Goal: Task Accomplishment & Management: Use online tool/utility

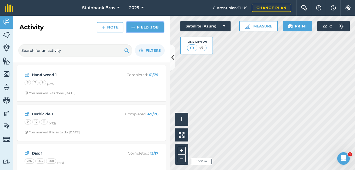
click at [146, 31] on link "Field Job" at bounding box center [144, 27] width 37 height 10
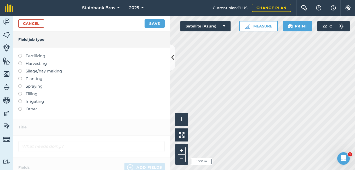
click at [20, 107] on label at bounding box center [21, 107] width 7 height 0
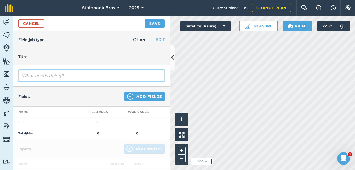
click at [56, 75] on input "text" at bounding box center [91, 75] width 146 height 11
type input "m"
type input "MAP"
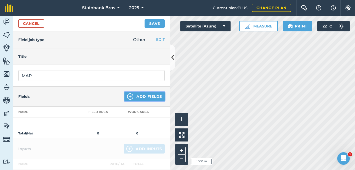
click at [148, 96] on button "Add Fields" at bounding box center [144, 96] width 40 height 9
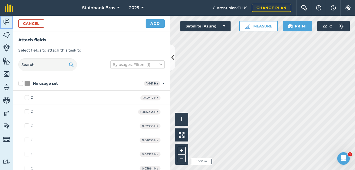
click at [4, 20] on img at bounding box center [6, 22] width 7 height 8
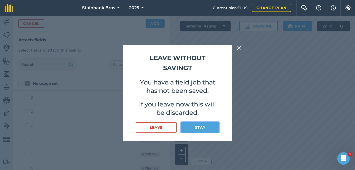
click at [199, 127] on button "Stay" at bounding box center [200, 127] width 38 height 10
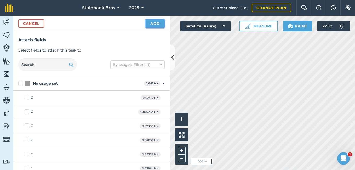
click at [154, 23] on button "Add" at bounding box center [155, 23] width 19 height 8
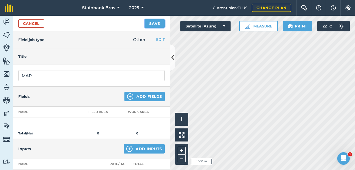
click at [161, 21] on button "Save" at bounding box center [154, 23] width 20 height 8
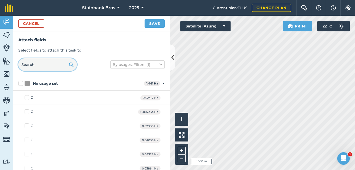
click at [49, 61] on input "text" at bounding box center [47, 64] width 59 height 13
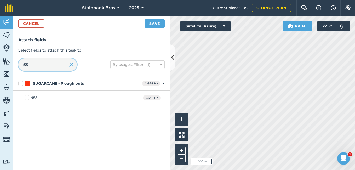
type input "455"
click at [27, 98] on label "455" at bounding box center [31, 97] width 13 height 5
click at [27, 98] on input "455" at bounding box center [26, 96] width 3 height 3
checkbox input "true"
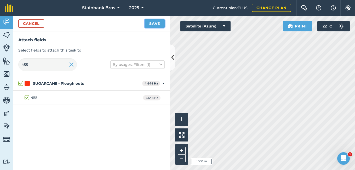
click at [151, 24] on button "Save" at bounding box center [154, 23] width 20 height 8
click at [50, 66] on input "455" at bounding box center [47, 64] width 59 height 13
type input "45"
checkbox input "false"
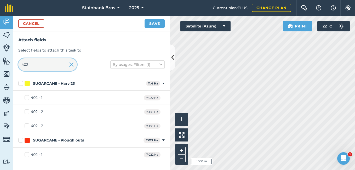
type input "402"
click at [27, 155] on label "402 - 1" at bounding box center [34, 154] width 18 height 5
click at [27, 155] on input "402 - 1" at bounding box center [26, 153] width 3 height 3
checkbox input "true"
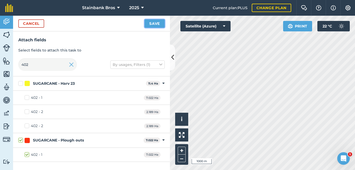
click at [154, 25] on button "Save" at bounding box center [154, 23] width 20 height 8
click at [41, 66] on input "402" at bounding box center [47, 64] width 59 height 13
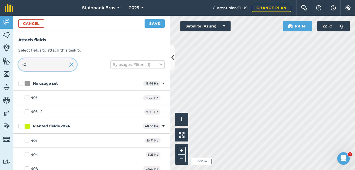
type input "4"
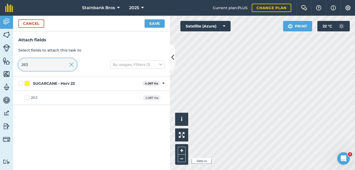
type input "263"
click at [27, 99] on label "263" at bounding box center [31, 97] width 13 height 5
click at [27, 98] on input "263" at bounding box center [26, 96] width 3 height 3
checkbox input "true"
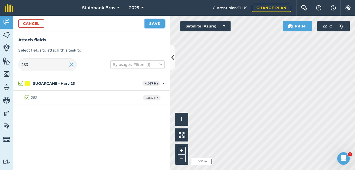
click at [154, 23] on button "Save" at bounding box center [154, 23] width 20 height 8
click at [42, 62] on input "263" at bounding box center [47, 64] width 59 height 13
type input "26"
checkbox input "false"
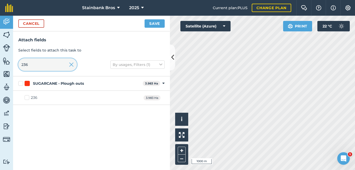
type input "236"
click at [28, 97] on label "236" at bounding box center [31, 97] width 13 height 5
click at [28, 97] on input "236" at bounding box center [26, 96] width 3 height 3
checkbox input "true"
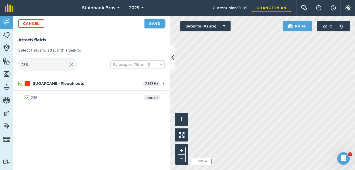
click at [155, 23] on button "Save" at bounding box center [154, 23] width 20 height 8
click at [56, 61] on input "236" at bounding box center [47, 64] width 59 height 13
type input "23"
checkbox input "false"
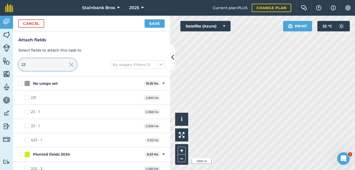
type input "2"
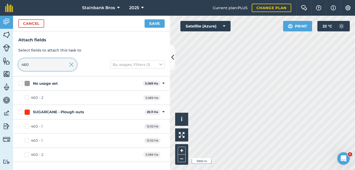
type input "460"
click at [27, 126] on label "460 - 1" at bounding box center [34, 126] width 18 height 5
click at [27, 126] on input "460 - 1" at bounding box center [26, 125] width 3 height 3
checkbox input "true"
click at [153, 23] on button "Save" at bounding box center [154, 23] width 20 height 8
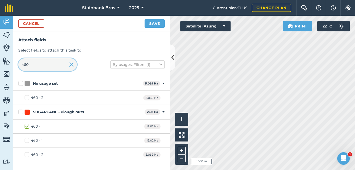
click at [53, 65] on input "460" at bounding box center [47, 64] width 59 height 13
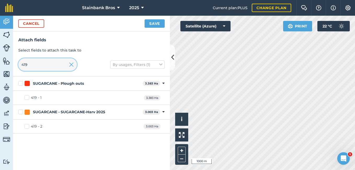
type input "419"
click at [26, 97] on label "419 - 1" at bounding box center [33, 97] width 17 height 5
click at [26, 97] on input "419 - 1" at bounding box center [26, 96] width 3 height 3
checkbox input "true"
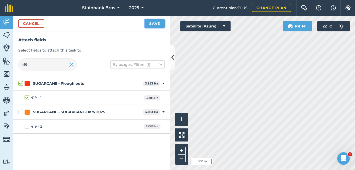
click at [153, 23] on button "Save" at bounding box center [154, 23] width 20 height 8
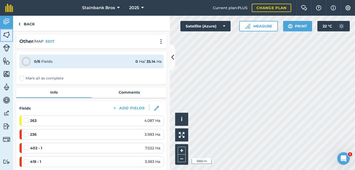
click at [5, 33] on img at bounding box center [6, 35] width 7 height 8
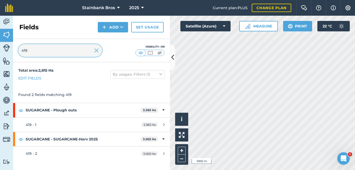
click at [38, 49] on input "419" at bounding box center [60, 50] width 84 height 13
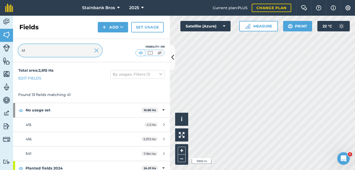
type input "4"
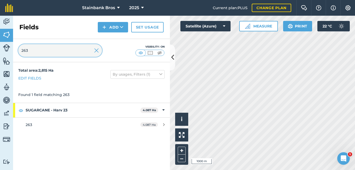
type input "263"
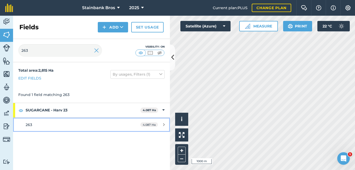
click at [33, 120] on link "263 4.087 Ha" at bounding box center [91, 125] width 157 height 14
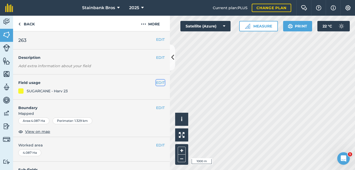
click at [156, 80] on button "EDIT" at bounding box center [160, 83] width 9 height 6
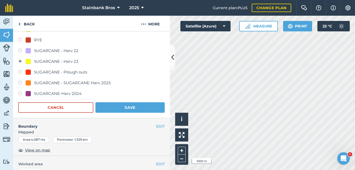
scroll to position [77, 0]
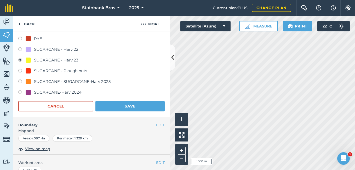
click at [20, 82] on label at bounding box center [21, 81] width 7 height 5
radio input "true"
radio input "false"
click at [127, 107] on button "Save" at bounding box center [129, 106] width 69 height 10
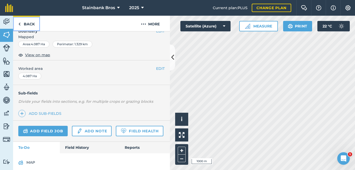
click at [28, 28] on link "Back" at bounding box center [26, 23] width 27 height 15
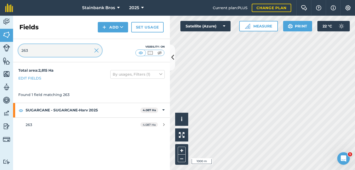
click at [36, 51] on input "263" at bounding box center [60, 50] width 84 height 13
type input "236"
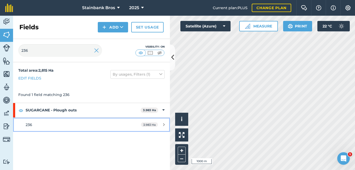
click at [29, 123] on span "236" at bounding box center [29, 124] width 7 height 5
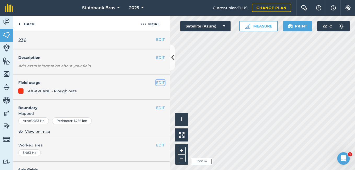
click at [158, 82] on button "EDIT" at bounding box center [160, 83] width 9 height 6
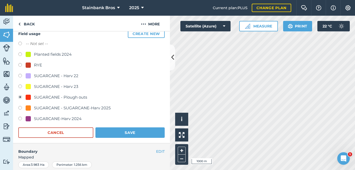
scroll to position [51, 0]
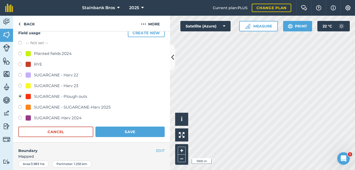
click at [20, 106] on label at bounding box center [21, 107] width 7 height 5
radio input "true"
radio input "false"
click at [108, 133] on button "Save" at bounding box center [129, 131] width 69 height 10
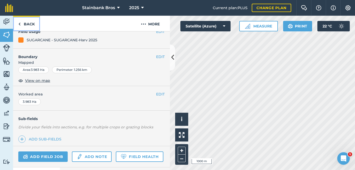
click at [27, 24] on link "Back" at bounding box center [26, 23] width 27 height 15
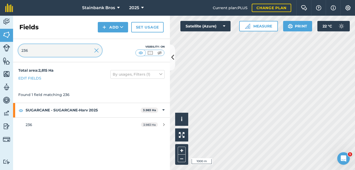
click at [30, 52] on input "236" at bounding box center [60, 50] width 84 height 13
type input "2"
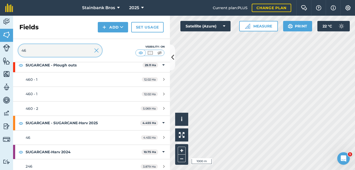
scroll to position [176, 0]
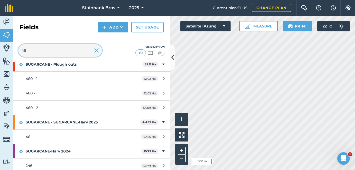
type input "46"
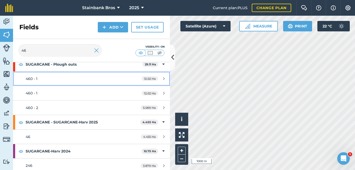
click at [19, 77] on link "460 - 1 12.02 Ha" at bounding box center [91, 79] width 157 height 14
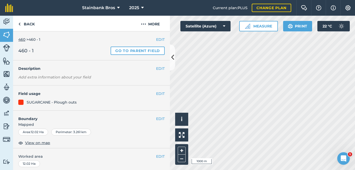
click at [156, 90] on div "EDIT Field usage SUGARCANE - Plough outs" at bounding box center [91, 97] width 157 height 25
click at [156, 93] on button "EDIT" at bounding box center [160, 94] width 9 height 6
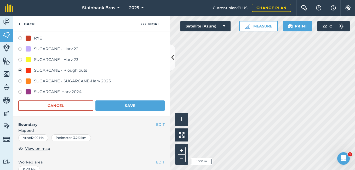
scroll to position [106, 0]
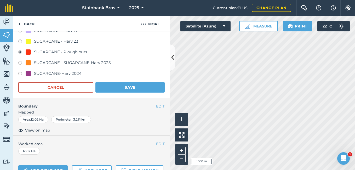
click at [21, 63] on label at bounding box center [21, 63] width 7 height 5
radio input "true"
radio input "false"
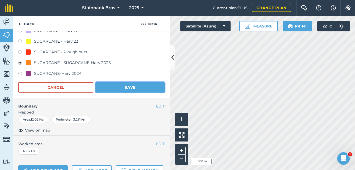
click at [107, 85] on button "Save" at bounding box center [129, 87] width 69 height 10
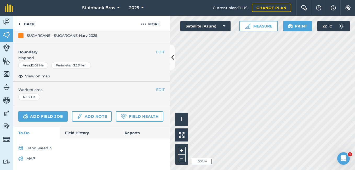
scroll to position [81, 0]
click at [29, 24] on link "Back" at bounding box center [26, 23] width 27 height 15
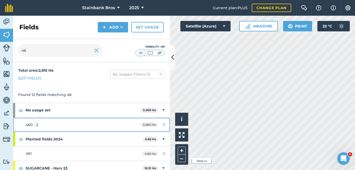
click at [30, 125] on span "460 - 2" at bounding box center [32, 124] width 13 height 5
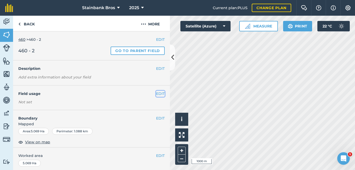
click at [158, 93] on button "EDIT" at bounding box center [160, 94] width 9 height 6
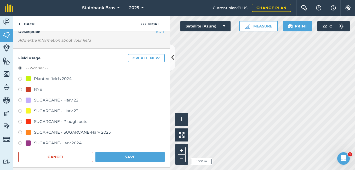
scroll to position [41, 0]
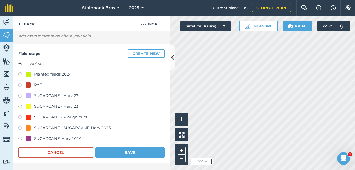
click at [20, 128] on label at bounding box center [21, 128] width 7 height 5
radio input "true"
radio input "false"
click at [120, 153] on button "Save" at bounding box center [129, 152] width 69 height 10
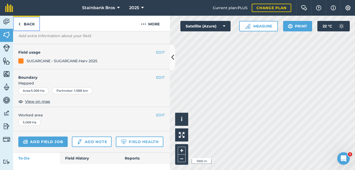
click at [26, 26] on link "Back" at bounding box center [26, 23] width 27 height 15
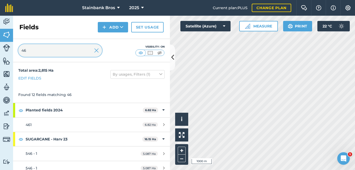
click at [35, 47] on input "46" at bounding box center [60, 50] width 84 height 13
type input "4"
type input "419"
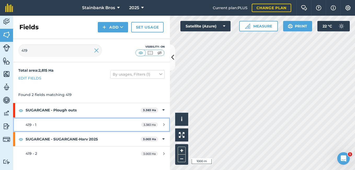
click at [34, 126] on span "419 - 1" at bounding box center [31, 124] width 11 height 5
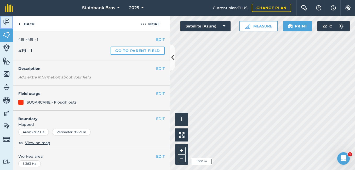
click at [8, 21] on img at bounding box center [6, 22] width 7 height 8
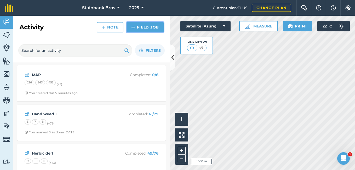
click at [143, 26] on link "Field Job" at bounding box center [144, 27] width 37 height 10
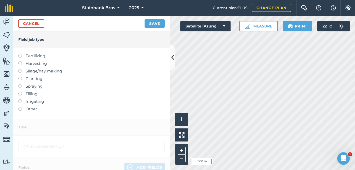
click at [18, 77] on label at bounding box center [21, 77] width 7 height 0
type input "Planting"
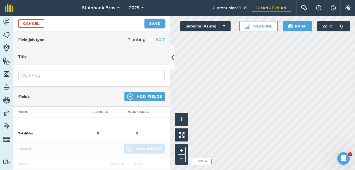
click at [159, 24] on button "Save" at bounding box center [154, 23] width 20 height 8
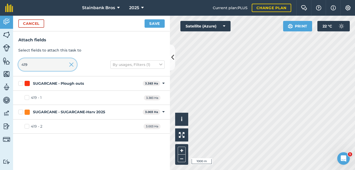
click at [43, 61] on input "419" at bounding box center [47, 64] width 59 height 13
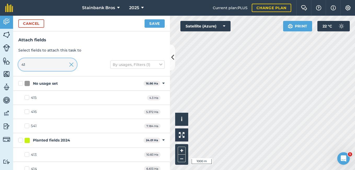
type input "4"
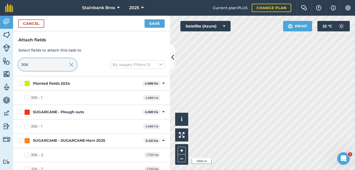
type input "306"
click at [25, 97] on label "306 - 1" at bounding box center [34, 97] width 18 height 5
click at [25, 97] on input "306 - 1" at bounding box center [26, 96] width 3 height 3
checkbox input "true"
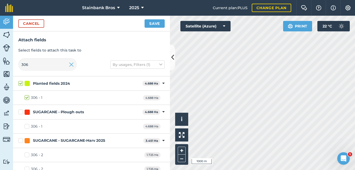
click at [26, 126] on label "306 - 1" at bounding box center [34, 126] width 18 height 5
click at [26, 126] on input "306 - 1" at bounding box center [26, 125] width 3 height 3
checkbox input "true"
click at [26, 99] on label "306 - 1" at bounding box center [34, 97] width 18 height 5
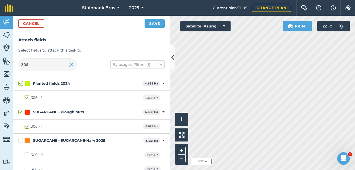
click at [26, 98] on input "306 - 1" at bounding box center [26, 96] width 3 height 3
checkbox input "false"
click at [159, 23] on button "Save" at bounding box center [154, 23] width 20 height 8
click at [59, 68] on input "306" at bounding box center [47, 64] width 59 height 13
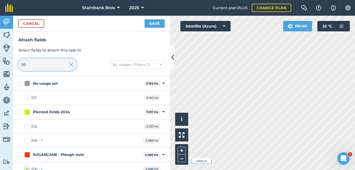
type input "3"
checkbox input "false"
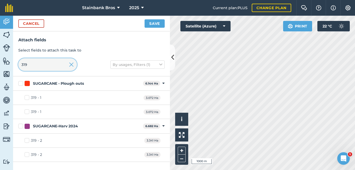
type input "319"
click at [25, 97] on label "319 - 1" at bounding box center [33, 97] width 17 height 5
click at [25, 97] on input "319 - 1" at bounding box center [26, 96] width 3 height 3
checkbox input "true"
click at [183, 136] on img at bounding box center [182, 135] width 6 height 6
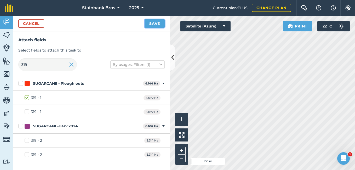
click at [154, 26] on button "Save" at bounding box center [154, 23] width 20 height 8
click at [54, 61] on input "319" at bounding box center [47, 64] width 59 height 13
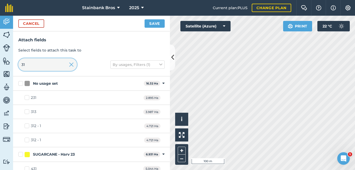
type input "3"
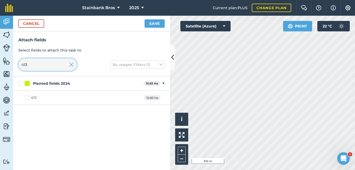
type input "413"
click at [27, 97] on label "413" at bounding box center [31, 97] width 12 height 5
click at [27, 97] on input "413" at bounding box center [26, 96] width 3 height 3
checkbox input "true"
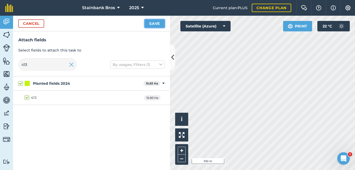
click at [157, 23] on button "Save" at bounding box center [154, 23] width 20 height 8
click at [55, 63] on input "413" at bounding box center [47, 64] width 59 height 13
type input "41"
checkbox input "false"
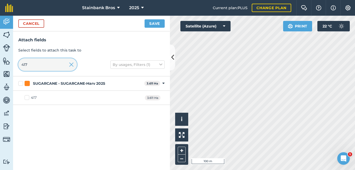
type input "417"
click at [26, 97] on label "417" at bounding box center [31, 97] width 12 height 5
click at [26, 97] on input "417" at bounding box center [26, 96] width 3 height 3
checkbox input "true"
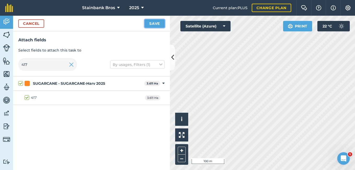
click at [152, 25] on button "Save" at bounding box center [154, 23] width 20 height 8
click at [56, 65] on input "417" at bounding box center [47, 64] width 59 height 13
type input "41"
checkbox input "false"
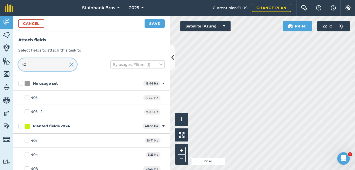
type input "4"
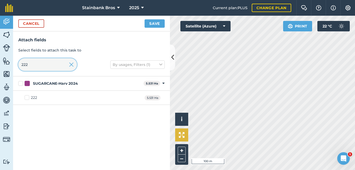
type input "222"
click at [181, 136] on img at bounding box center [182, 135] width 6 height 6
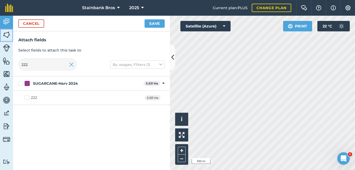
click at [5, 35] on img at bounding box center [6, 35] width 7 height 8
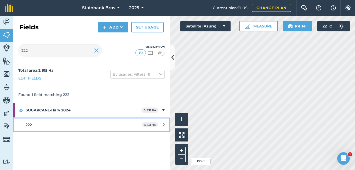
click at [64, 123] on div "222" at bounding box center [75, 125] width 98 height 6
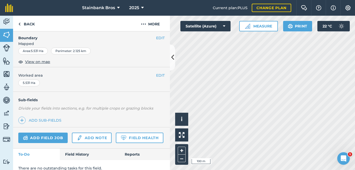
scroll to position [72, 0]
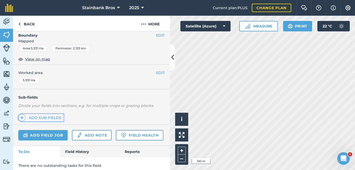
click at [51, 119] on link "Add sub-fields" at bounding box center [40, 117] width 45 height 7
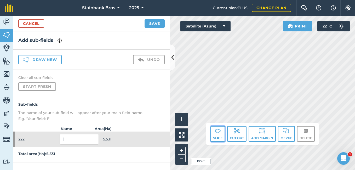
click at [217, 138] on button "Slice" at bounding box center [217, 134] width 15 height 16
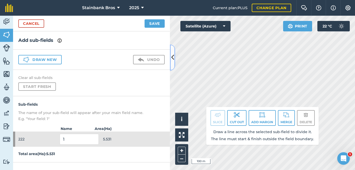
click at [172, 60] on icon at bounding box center [172, 57] width 3 height 9
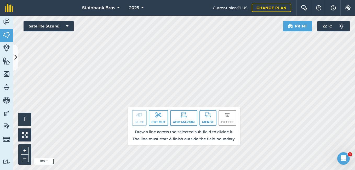
click at [192, 113] on div "Click to start drawing. Line must start & end outside boundary i © 2025 TomTom,…" at bounding box center [184, 93] width 342 height 154
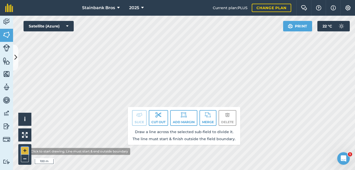
click at [25, 151] on button "+" at bounding box center [25, 151] width 8 height 8
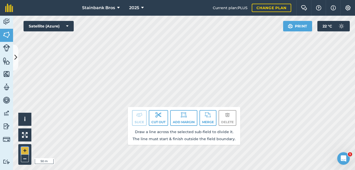
click at [25, 150] on button "+" at bounding box center [25, 151] width 8 height 8
click at [180, 121] on div "Click to start drawing. Line must start & end outside boundary i © 2025 TomTom,…" at bounding box center [184, 93] width 342 height 154
click at [212, 140] on div "Click to start drawing. Line must start & end outside boundary i © 2025 TomTom,…" at bounding box center [184, 93] width 342 height 154
click at [189, 127] on div "Click to start drawing. Line must start & end outside boundary i © 2025 TomTom,…" at bounding box center [184, 93] width 342 height 154
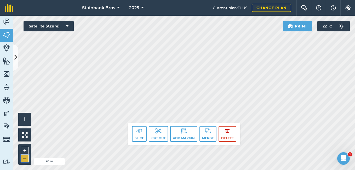
click at [25, 158] on button "–" at bounding box center [25, 158] width 8 height 8
click at [24, 150] on button "+" at bounding box center [25, 151] width 8 height 8
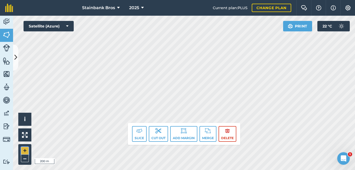
click at [24, 150] on button "+" at bounding box center [25, 151] width 8 height 8
click at [16, 61] on icon at bounding box center [15, 57] width 3 height 9
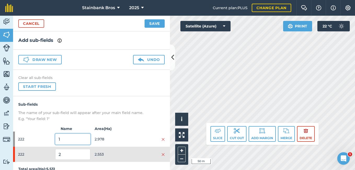
click at [67, 136] on input "1" at bounding box center [72, 139] width 35 height 11
drag, startPoint x: 67, startPoint y: 136, endPoint x: 64, endPoint y: 155, distance: 20.0
click at [64, 155] on div "Sub-fields The name of your sub-field will appear after your main field name. E…" at bounding box center [91, 136] width 157 height 81
type input "2"
click at [64, 155] on input "2" at bounding box center [72, 154] width 35 height 11
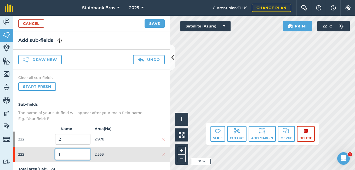
type input "1"
click at [154, 24] on button "Save" at bounding box center [154, 23] width 20 height 8
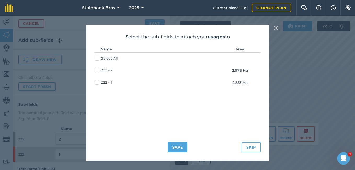
click at [97, 59] on label "Select All" at bounding box center [106, 58] width 23 height 5
click at [97, 59] on input "Select All" at bounding box center [96, 57] width 3 height 3
checkbox input "true"
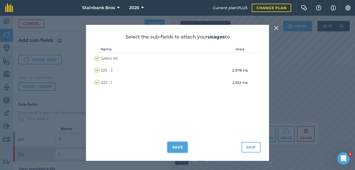
click at [182, 149] on button "Save" at bounding box center [177, 147] width 20 height 10
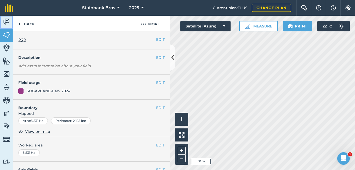
click at [4, 21] on img at bounding box center [6, 22] width 7 height 8
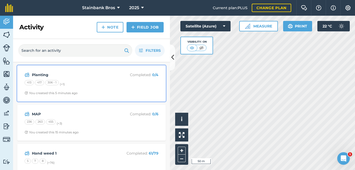
click at [110, 95] on div "Planting Completed : 0 / 4 413 417 306 - 1 (+ 1 ) You created this 5 minutes ago" at bounding box center [91, 83] width 142 height 30
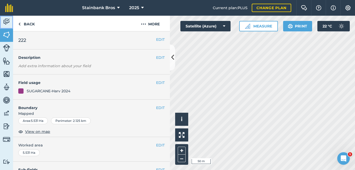
click at [10, 16] on link "Activity" at bounding box center [6, 22] width 13 height 13
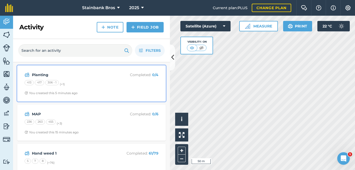
click at [52, 78] on strong "Planting" at bounding box center [73, 75] width 83 height 6
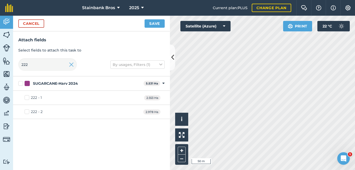
click at [27, 112] on label "222 - 2" at bounding box center [34, 111] width 18 height 5
click at [27, 112] on input "222 - 2" at bounding box center [26, 110] width 3 height 3
checkbox input "true"
click at [156, 27] on button "Save" at bounding box center [154, 23] width 20 height 8
click at [48, 68] on input "222" at bounding box center [47, 64] width 59 height 13
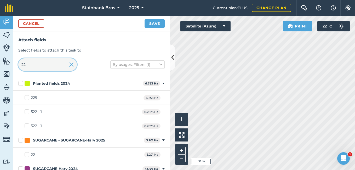
type input "2"
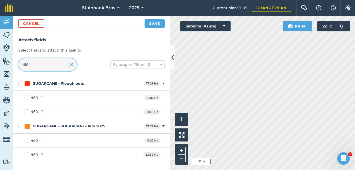
type input "460"
click at [27, 96] on label "460 - 1" at bounding box center [34, 97] width 18 height 5
click at [27, 96] on input "460 - 1" at bounding box center [26, 96] width 3 height 3
checkbox input "true"
click at [27, 111] on label "460 - 2" at bounding box center [34, 111] width 19 height 5
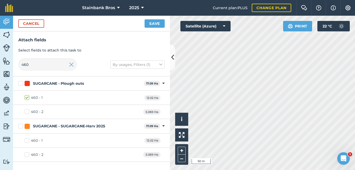
click at [27, 111] on input "460 - 2" at bounding box center [26, 110] width 3 height 3
checkbox input "true"
click at [152, 22] on button "Save" at bounding box center [154, 23] width 20 height 8
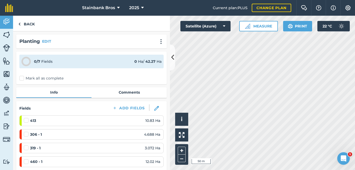
click at [148, 22] on div "Back" at bounding box center [91, 24] width 157 height 16
click at [32, 20] on link "Back" at bounding box center [26, 23] width 27 height 15
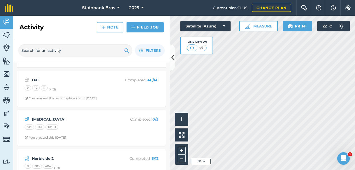
scroll to position [192, 0]
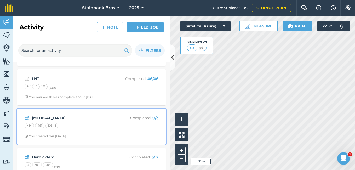
click at [92, 120] on strong "[MEDICAL_DATA]" at bounding box center [73, 118] width 83 height 6
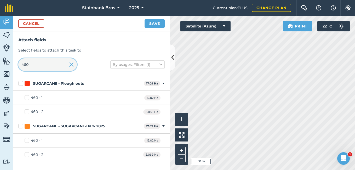
click at [49, 64] on input "460" at bounding box center [47, 64] width 59 height 13
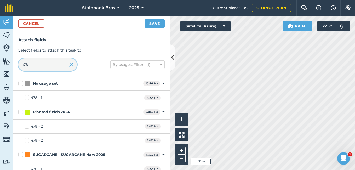
type input "478"
click at [27, 126] on label "478 - 2" at bounding box center [34, 126] width 18 height 5
click at [27, 126] on input "478 - 2" at bounding box center [26, 125] width 3 height 3
checkbox input "true"
click at [179, 138] on button at bounding box center [181, 134] width 13 height 13
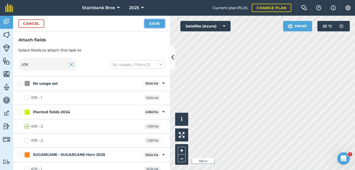
click at [152, 24] on button "Save" at bounding box center [154, 23] width 20 height 8
click at [51, 67] on input "478" at bounding box center [47, 64] width 59 height 13
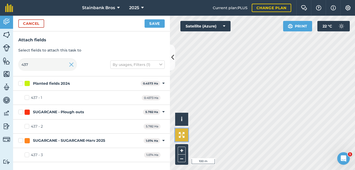
click at [183, 132] on img at bounding box center [182, 135] width 6 height 6
click at [50, 67] on input "437" at bounding box center [47, 64] width 59 height 13
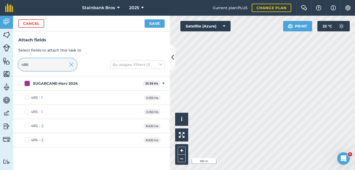
type input "486"
click at [26, 124] on label "486 - 2" at bounding box center [34, 125] width 19 height 5
click at [26, 124] on input "486 - 2" at bounding box center [26, 124] width 3 height 3
checkbox input "true"
click at [180, 136] on img at bounding box center [182, 135] width 6 height 6
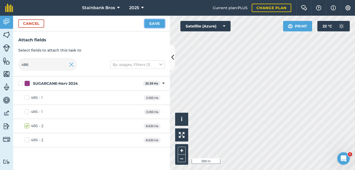
click at [153, 24] on button "Save" at bounding box center [154, 23] width 20 height 8
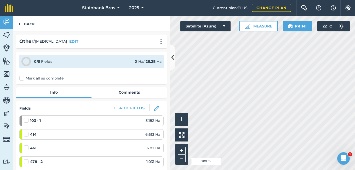
click at [135, 104] on div "Fields Add Fields 103 - 1 3.182 Ha 414 6.613 Ha 461 6.82 Ha 478 - 2 1.031 Ha 48…" at bounding box center [91, 146] width 151 height 91
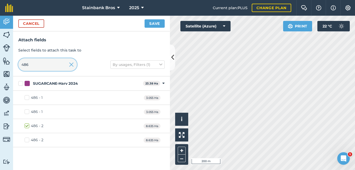
click at [44, 66] on input "486" at bounding box center [47, 64] width 59 height 13
type input "458"
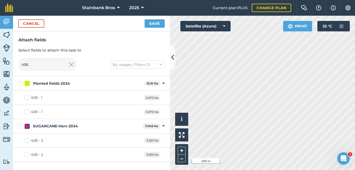
click at [26, 98] on label "458 - 1" at bounding box center [34, 97] width 18 height 5
click at [26, 98] on input "458 - 1" at bounding box center [26, 96] width 3 height 3
checkbox input "true"
click at [150, 22] on button "Save" at bounding box center [154, 23] width 20 height 8
click at [39, 63] on input "458" at bounding box center [47, 64] width 59 height 13
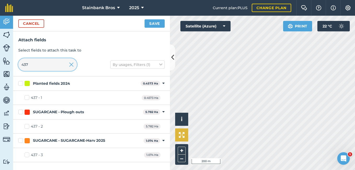
type input "437"
click at [178, 135] on button at bounding box center [181, 134] width 13 height 13
click at [27, 97] on label "437 - 1" at bounding box center [34, 97] width 18 height 5
click at [27, 97] on input "437 - 1" at bounding box center [26, 96] width 3 height 3
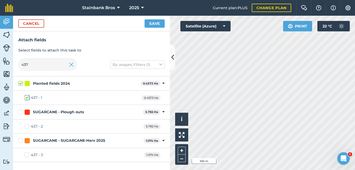
checkbox input "true"
click at [152, 23] on button "Save" at bounding box center [154, 23] width 20 height 8
click at [46, 67] on input "437" at bounding box center [47, 64] width 59 height 13
type input "43"
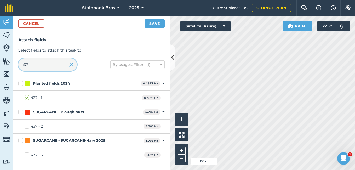
checkbox input "false"
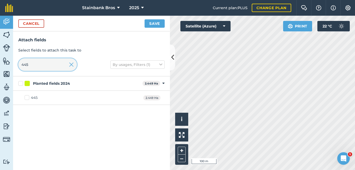
type input "445"
click at [26, 97] on label "445" at bounding box center [31, 97] width 13 height 5
click at [26, 97] on input "445" at bounding box center [26, 96] width 3 height 3
checkbox input "true"
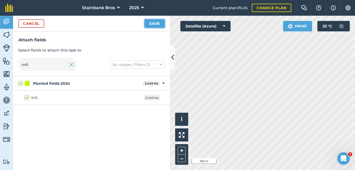
click at [149, 23] on button "Save" at bounding box center [154, 23] width 20 height 8
click at [45, 68] on input "445" at bounding box center [47, 64] width 59 height 13
type input "44"
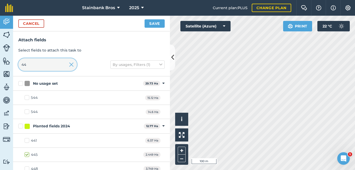
checkbox input "false"
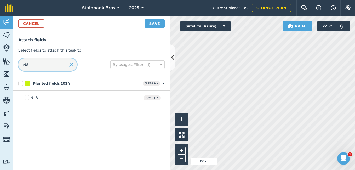
type input "448"
click at [27, 98] on label "448" at bounding box center [31, 97] width 13 height 5
click at [27, 98] on input "448" at bounding box center [26, 96] width 3 height 3
checkbox input "true"
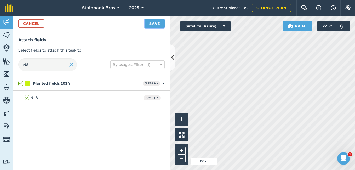
click at [154, 22] on button "Save" at bounding box center [154, 23] width 20 height 8
click at [47, 66] on input "448" at bounding box center [47, 64] width 59 height 13
type input "44"
checkbox input "false"
type input "451"
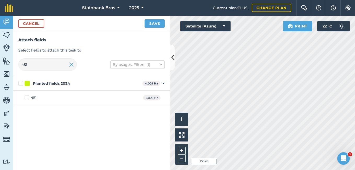
click at [27, 99] on label "451" at bounding box center [31, 97] width 12 height 5
click at [27, 98] on input "451" at bounding box center [26, 96] width 3 height 3
checkbox input "true"
click at [151, 22] on button "Save" at bounding box center [154, 23] width 20 height 8
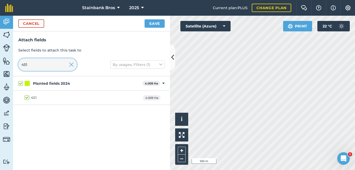
click at [57, 70] on input "451" at bounding box center [47, 64] width 59 height 13
type input "45"
checkbox input "false"
type input "453"
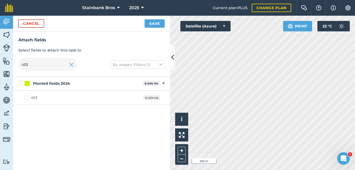
drag, startPoint x: 26, startPoint y: 97, endPoint x: 66, endPoint y: 67, distance: 49.9
click at [26, 97] on label "453" at bounding box center [31, 97] width 13 height 5
click at [26, 97] on input "453" at bounding box center [26, 96] width 3 height 3
checkbox input "true"
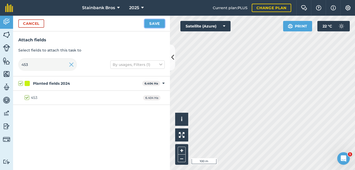
click at [153, 25] on button "Save" at bounding box center [154, 23] width 20 height 8
click at [40, 68] on input "453" at bounding box center [47, 64] width 59 height 13
type input "45"
checkbox input "false"
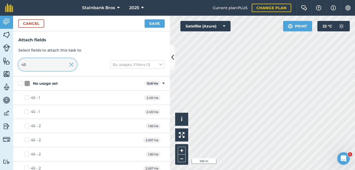
type input "45"
click at [25, 127] on label "45 - 2" at bounding box center [33, 125] width 16 height 5
click at [25, 126] on input "45 - 2" at bounding box center [26, 124] width 3 height 3
checkbox input "true"
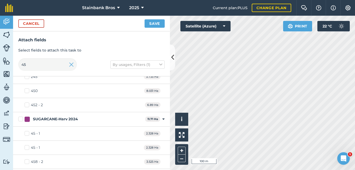
scroll to position [306, 0]
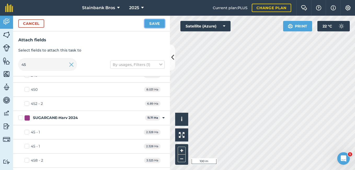
click at [160, 25] on button "Save" at bounding box center [154, 23] width 20 height 8
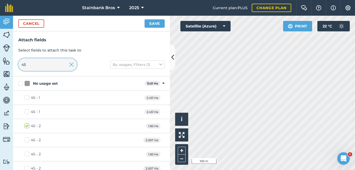
click at [53, 65] on input "45" at bounding box center [47, 64] width 59 height 13
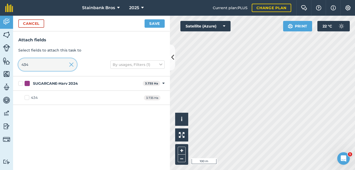
type input "434"
click at [26, 98] on label "434" at bounding box center [31, 97] width 13 height 5
click at [26, 98] on input "434" at bounding box center [26, 96] width 3 height 3
checkbox input "true"
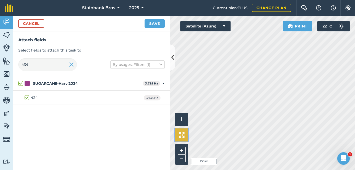
click at [180, 135] on img at bounding box center [182, 135] width 6 height 6
click at [45, 65] on input "434" at bounding box center [47, 64] width 59 height 13
type input "43"
checkbox input "false"
type input "4"
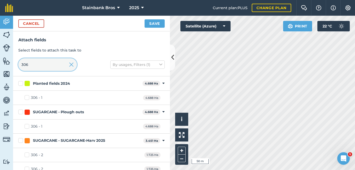
type input "306"
click at [28, 98] on label "306 - 1" at bounding box center [34, 97] width 18 height 5
click at [28, 98] on input "306 - 1" at bounding box center [26, 96] width 3 height 3
checkbox input "true"
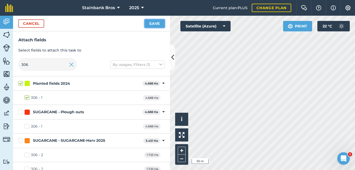
click at [147, 23] on button "Save" at bounding box center [154, 23] width 20 height 8
click at [44, 61] on input "306" at bounding box center [47, 64] width 59 height 13
type input "30"
checkbox input "false"
type input "3"
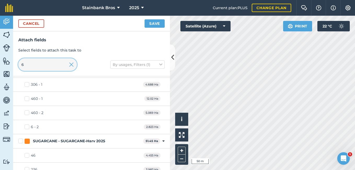
scroll to position [2558, 0]
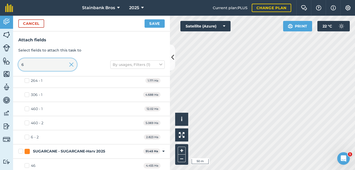
type input "6"
click at [27, 136] on label "6 - 2" at bounding box center [32, 136] width 14 height 5
click at [27, 136] on input "6 - 2" at bounding box center [26, 135] width 3 height 3
checkbox input "true"
click at [162, 21] on button "Save" at bounding box center [154, 23] width 20 height 8
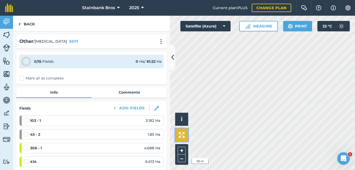
click at [178, 134] on button at bounding box center [181, 134] width 13 height 13
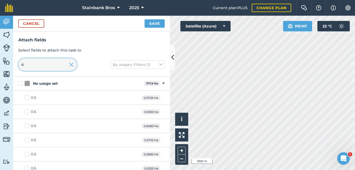
click at [40, 60] on input "6" at bounding box center [47, 64] width 59 height 13
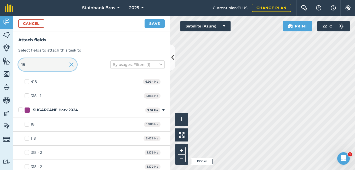
scroll to position [63, 0]
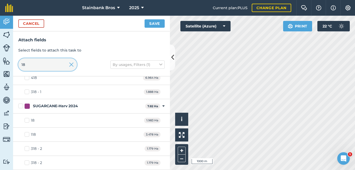
type input "18"
click at [28, 120] on label "18" at bounding box center [30, 120] width 10 height 5
click at [28, 120] on input "18" at bounding box center [26, 119] width 3 height 3
checkbox input "true"
click at [157, 22] on button "Save" at bounding box center [154, 23] width 20 height 8
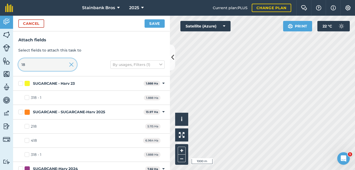
click at [36, 59] on input "18" at bounding box center [47, 64] width 59 height 13
type input "1"
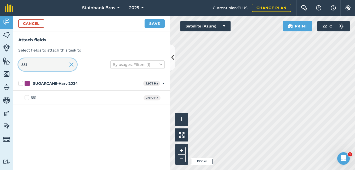
type input "551"
click at [27, 97] on label "551" at bounding box center [31, 97] width 12 height 5
click at [27, 97] on input "551" at bounding box center [26, 96] width 3 height 3
checkbox input "true"
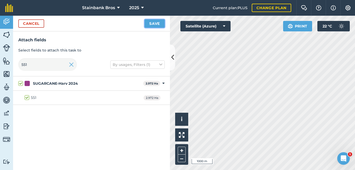
click at [152, 23] on button "Save" at bounding box center [154, 23] width 20 height 8
click at [27, 63] on input "551" at bounding box center [47, 64] width 59 height 13
type input "55"
checkbox input "false"
type input "5"
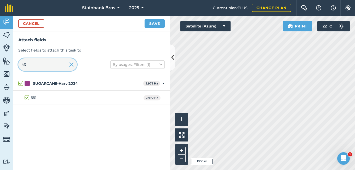
type input "434"
checkbox input "true"
click at [39, 63] on input "434" at bounding box center [47, 64] width 59 height 13
type input "43"
checkbox input "false"
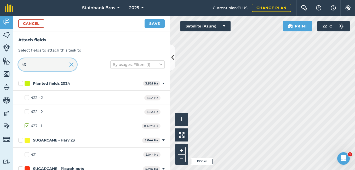
type input "4"
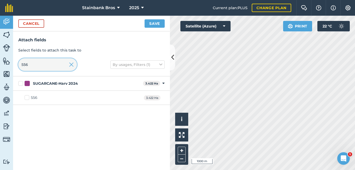
type input "556"
click at [28, 99] on label "556" at bounding box center [31, 97] width 13 height 5
click at [28, 98] on input "556" at bounding box center [26, 96] width 3 height 3
checkbox input "true"
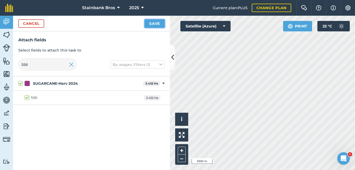
click at [149, 24] on button "Save" at bounding box center [154, 23] width 20 height 8
